Goal: Task Accomplishment & Management: Complete application form

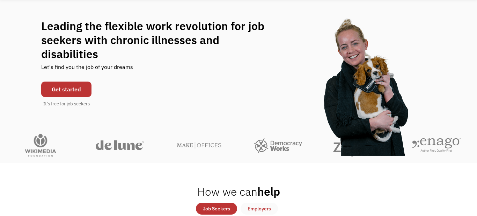
scroll to position [51, 0]
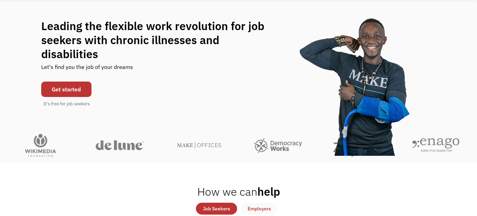
click at [66, 85] on link "Get started" at bounding box center [66, 88] width 50 height 15
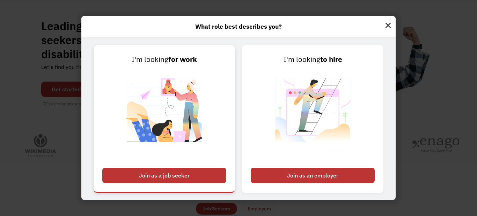
click at [200, 176] on div "Join as a job seeker" at bounding box center [164, 174] width 124 height 15
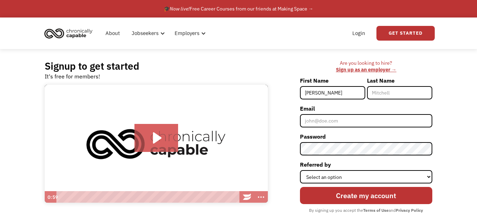
type input "[PERSON_NAME]"
type input "Gaston"
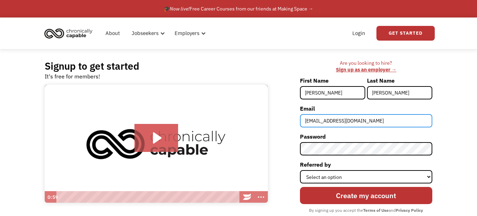
type input "gastonsonia@yahoo.com"
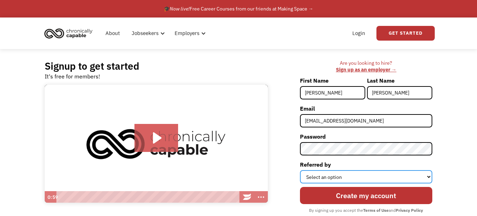
click at [364, 177] on select "Select an option Instagram Facebook Twitter Search Engine News Article Word of …" at bounding box center [366, 176] width 132 height 13
select select "Other"
click at [300, 170] on select "Select an option Instagram Facebook Twitter Search Engine News Article Word of …" at bounding box center [366, 176] width 132 height 13
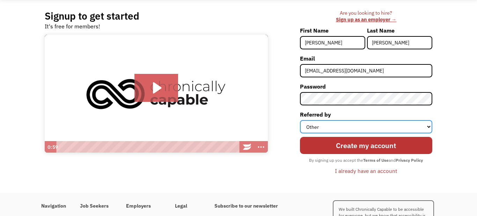
scroll to position [51, 0]
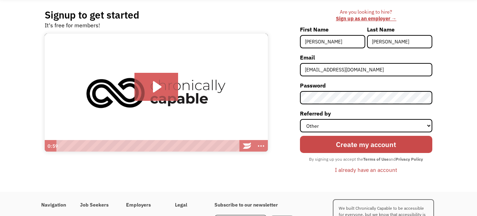
click at [359, 149] on input "Create my account" at bounding box center [366, 144] width 132 height 17
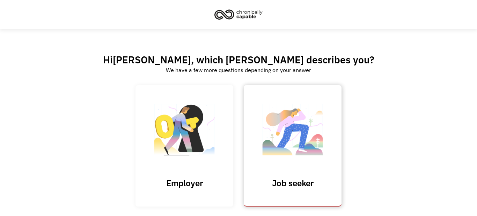
click at [313, 150] on img at bounding box center [293, 133] width 70 height 68
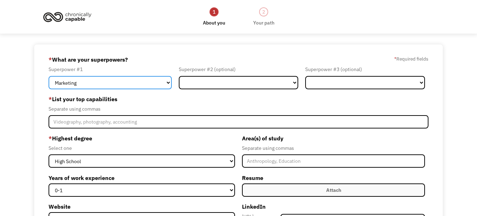
click at [146, 80] on select "Marketing Human Resources Finance Technology Operations Sales Industrial & Manu…" at bounding box center [110, 82] width 123 height 13
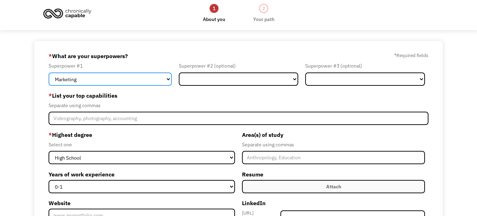
scroll to position [3, 0]
select select "Customer Service"
click at [49, 72] on select "Marketing Human Resources Finance Technology Operations Sales Industrial & Manu…" at bounding box center [110, 78] width 123 height 13
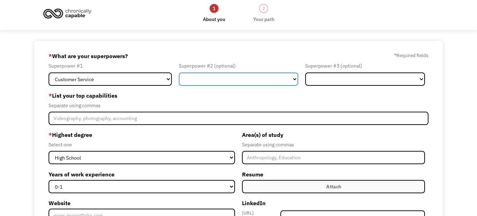
click at [232, 78] on select "Marketing Human Resources Finance Technology Operations Sales Industrial & Manu…" at bounding box center [239, 78] width 120 height 13
select select "Human Resources"
click at [179, 72] on select "Marketing Human Resources Finance Technology Operations Sales Industrial & Manu…" at bounding box center [239, 78] width 120 height 13
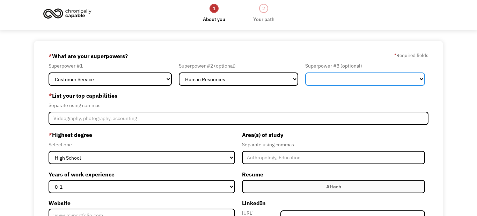
click at [365, 81] on select "Marketing Human Resources Finance Technology Operations Sales Industrial & Manu…" at bounding box center [365, 78] width 120 height 13
select select "Administration"
click at [305, 72] on select "Marketing Human Resources Finance Technology Operations Sales Industrial & Manu…" at bounding box center [365, 78] width 120 height 13
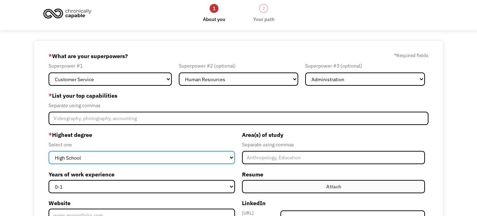
click at [84, 157] on select "High School Associates Bachelors Master's PhD" at bounding box center [142, 157] width 187 height 13
click at [83, 157] on select "High School Associates Bachelors Master's PhD" at bounding box center [142, 157] width 187 height 13
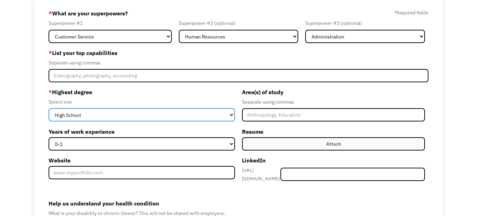
scroll to position [47, 0]
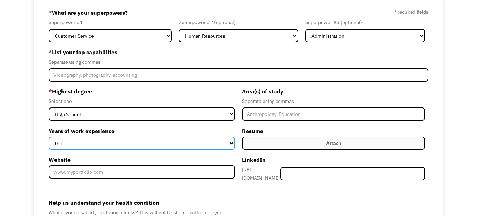
click at [133, 143] on select "0-1 2-4 5-10 11-15 15+" at bounding box center [142, 142] width 187 height 13
select select "15+"
click at [49, 136] on select "0-1 2-4 5-10 11-15 15+" at bounding box center [142, 142] width 187 height 13
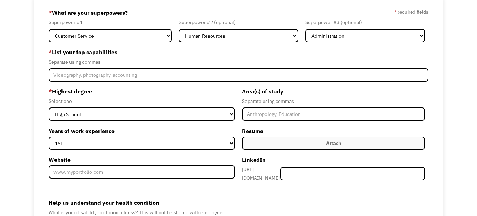
drag, startPoint x: 351, startPoint y: 145, endPoint x: 315, endPoint y: 142, distance: 36.8
click at [350, 144] on label "Attach" at bounding box center [333, 142] width 183 height 13
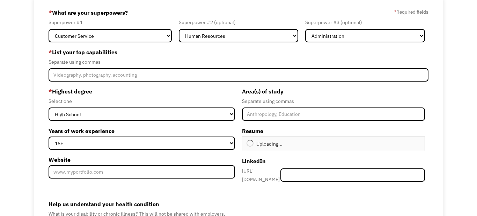
type input "Continue"
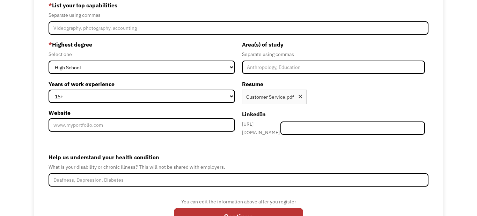
scroll to position [119, 0]
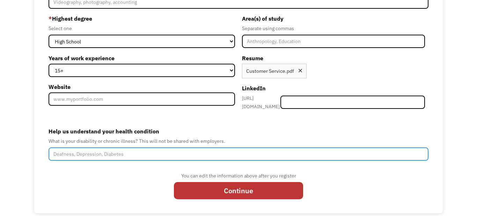
click at [97, 154] on input "Help us understand your health condition" at bounding box center [239, 153] width 380 height 13
click at [178, 153] on input "I am partially disabled on my right side due to severe" at bounding box center [239, 153] width 380 height 13
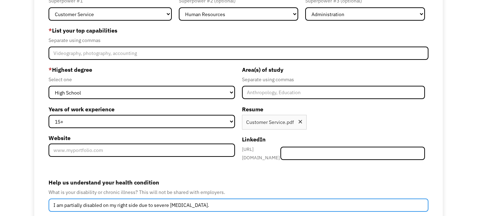
scroll to position [65, 0]
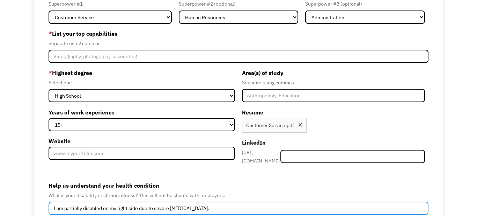
type input "I am partially disabled on my right side due to severe spasticity."
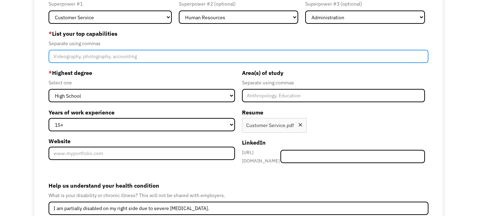
click at [68, 60] on input "Member-Create-Step1" at bounding box center [239, 56] width 380 height 13
click at [116, 59] on input "Member-Create-Step1" at bounding box center [239, 56] width 380 height 13
type input "Microsoft"
type input "Please wait..."
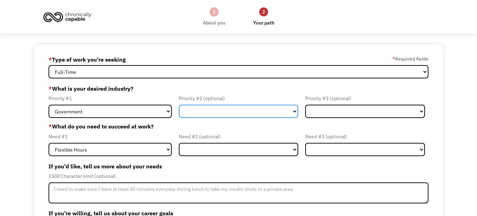
click at [206, 112] on select "Government Finance & Insurance Health & Social Care Tech & Engineering Creative…" at bounding box center [239, 110] width 120 height 13
select select "Administrative"
click at [179, 104] on select "Government Finance & Insurance Health & Social Care Tech & Engineering Creative…" at bounding box center [239, 110] width 120 height 13
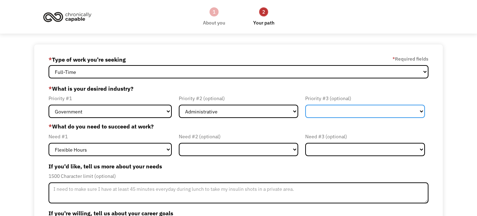
click at [329, 114] on select "Government Finance & Insurance Health & Social Care Tech & Engineering Creative…" at bounding box center [365, 110] width 120 height 13
select select "Health & Social Care"
click at [305, 104] on select "Government Finance & Insurance Health & Social Care Tech & Engineering Creative…" at bounding box center [365, 110] width 120 height 13
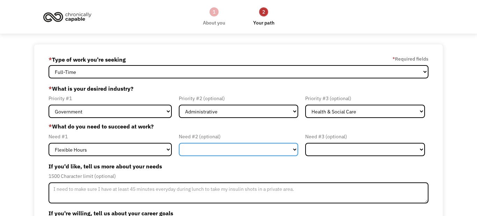
click at [221, 150] on select "Flexible Hours Remote Work Service Animal On-site Accommodations Visual Support…" at bounding box center [239, 149] width 120 height 13
select select "Remote Work"
click at [179, 143] on select "Flexible Hours Remote Work Service Animal On-site Accommodations Visual Support…" at bounding box center [239, 149] width 120 height 13
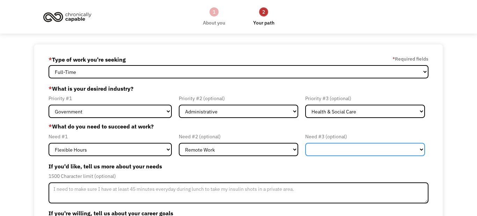
drag, startPoint x: 373, startPoint y: 151, endPoint x: 377, endPoint y: 148, distance: 5.0
click at [374, 151] on select "Flexible Hours Remote Work Service Animal On-site Accommodations Visual Support…" at bounding box center [365, 149] width 120 height 13
select select "On-site Accommodations"
click at [305, 143] on select "Flexible Hours Remote Work Service Animal On-site Accommodations Visual Support…" at bounding box center [365, 149] width 120 height 13
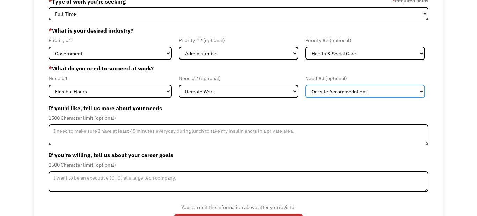
scroll to position [64, 0]
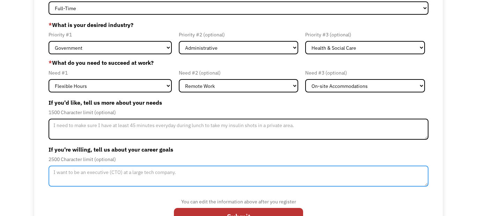
click at [112, 174] on textarea "Member-Update-Form-Step2" at bounding box center [239, 175] width 380 height 21
type textarea "I"
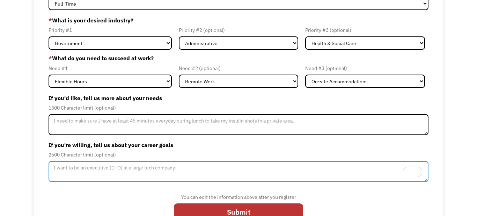
scroll to position [87, 0]
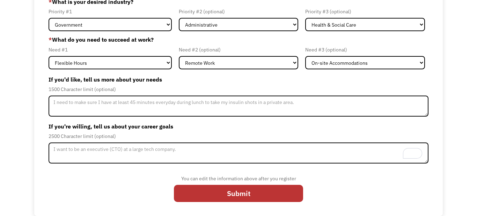
drag, startPoint x: 252, startPoint y: 196, endPoint x: 147, endPoint y: 159, distance: 111.6
click at [252, 195] on input "Submit" at bounding box center [238, 192] width 129 height 17
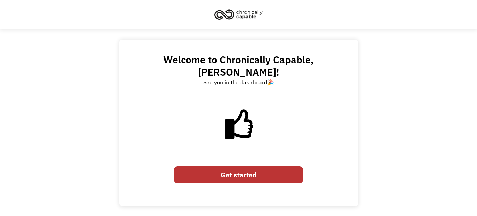
click at [242, 166] on link "Get started" at bounding box center [238, 174] width 129 height 17
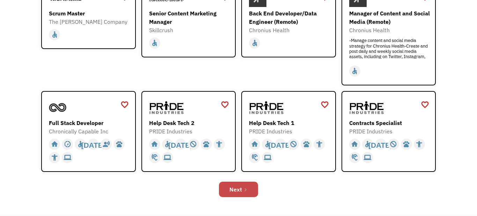
scroll to position [204, 0]
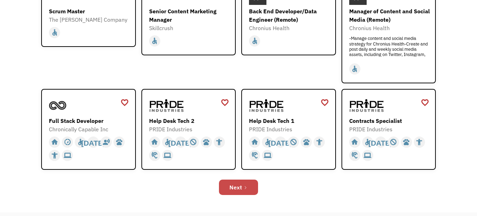
click at [246, 189] on link "Next" at bounding box center [238, 186] width 39 height 15
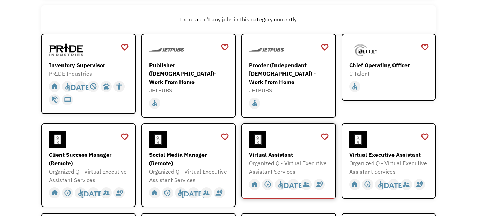
scroll to position [91, 0]
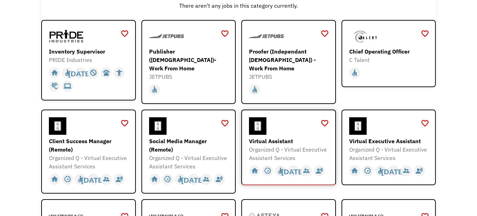
click at [271, 145] on div "Organized Q - Virtual Executive Assistant Services" at bounding box center [289, 153] width 81 height 17
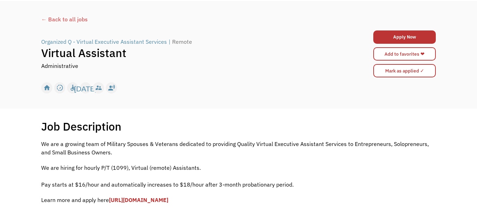
scroll to position [27, 0]
click at [69, 20] on div "← Back to all jobs" at bounding box center [238, 19] width 395 height 8
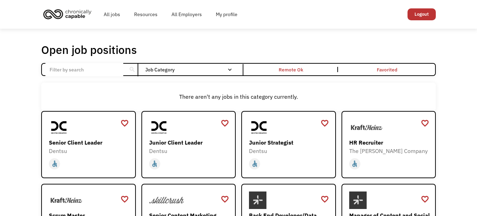
click at [286, 70] on div "Remote Ok" at bounding box center [291, 69] width 24 height 8
click at [0, 0] on nav "All None Administrative Communications & Public Relations Customer Service Desi…" at bounding box center [0, 0] width 0 height 0
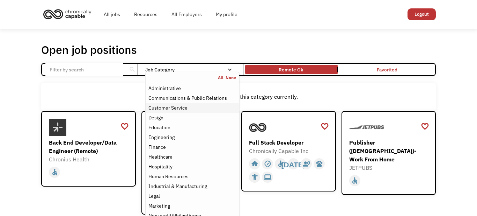
click at [176, 106] on div "Customer Service" at bounding box center [167, 107] width 39 height 8
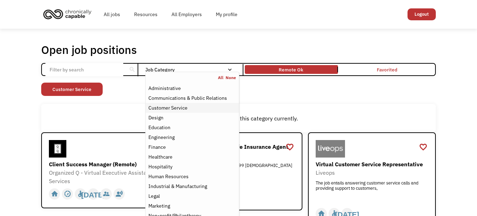
click at [180, 107] on div "Customer Service" at bounding box center [167, 107] width 39 height 8
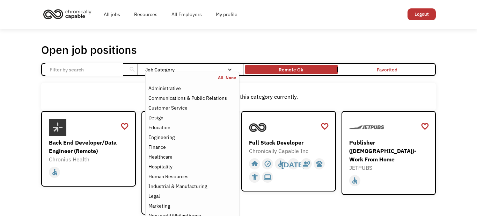
click at [330, 96] on div "There aren't any jobs in this category currently." at bounding box center [239, 96] width 388 height 8
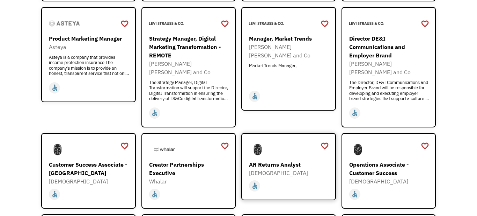
scroll to position [396, 0]
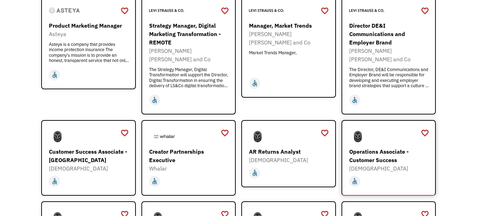
click at [369, 147] on div "Operations Associate - Customer Success" at bounding box center [389, 155] width 81 height 17
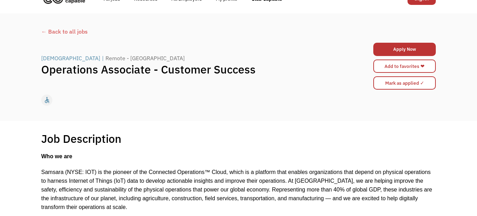
scroll to position [10, 0]
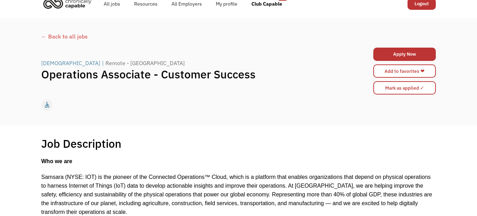
click at [62, 36] on div "← Back to all jobs" at bounding box center [238, 36] width 395 height 8
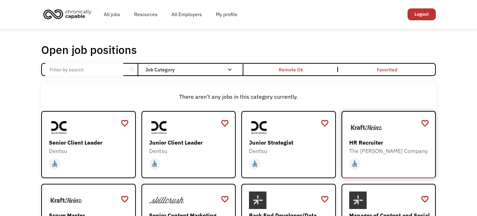
click at [379, 129] on img at bounding box center [366, 126] width 35 height 17
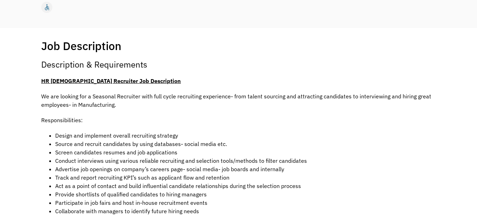
scroll to position [276, 0]
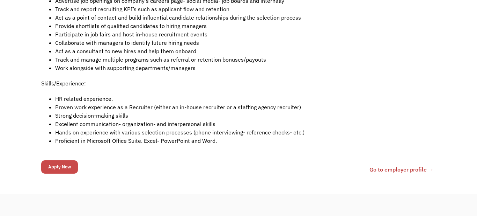
click at [65, 170] on input "Apply Now" at bounding box center [59, 166] width 37 height 13
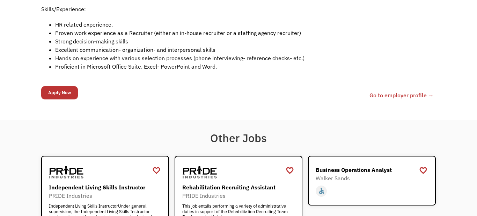
scroll to position [351, 0]
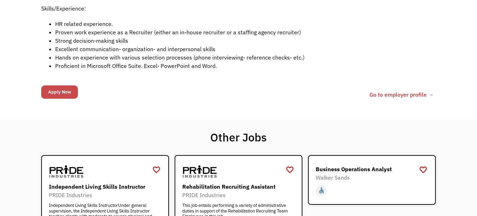
click at [50, 92] on input "Apply Now" at bounding box center [59, 91] width 37 height 13
click at [407, 97] on link "Go to employer profile →" at bounding box center [402, 94] width 64 height 8
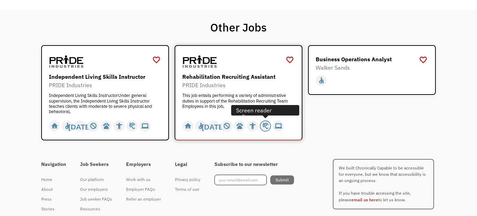
scroll to position [478, 0]
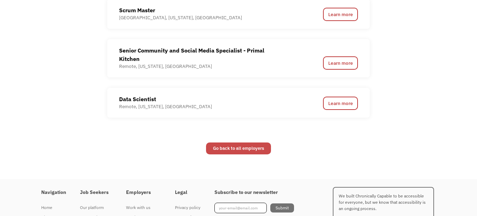
scroll to position [592, 0]
click at [244, 142] on link "Go back to all employers" at bounding box center [238, 148] width 65 height 12
